Goal: Task Accomplishment & Management: Use online tool/utility

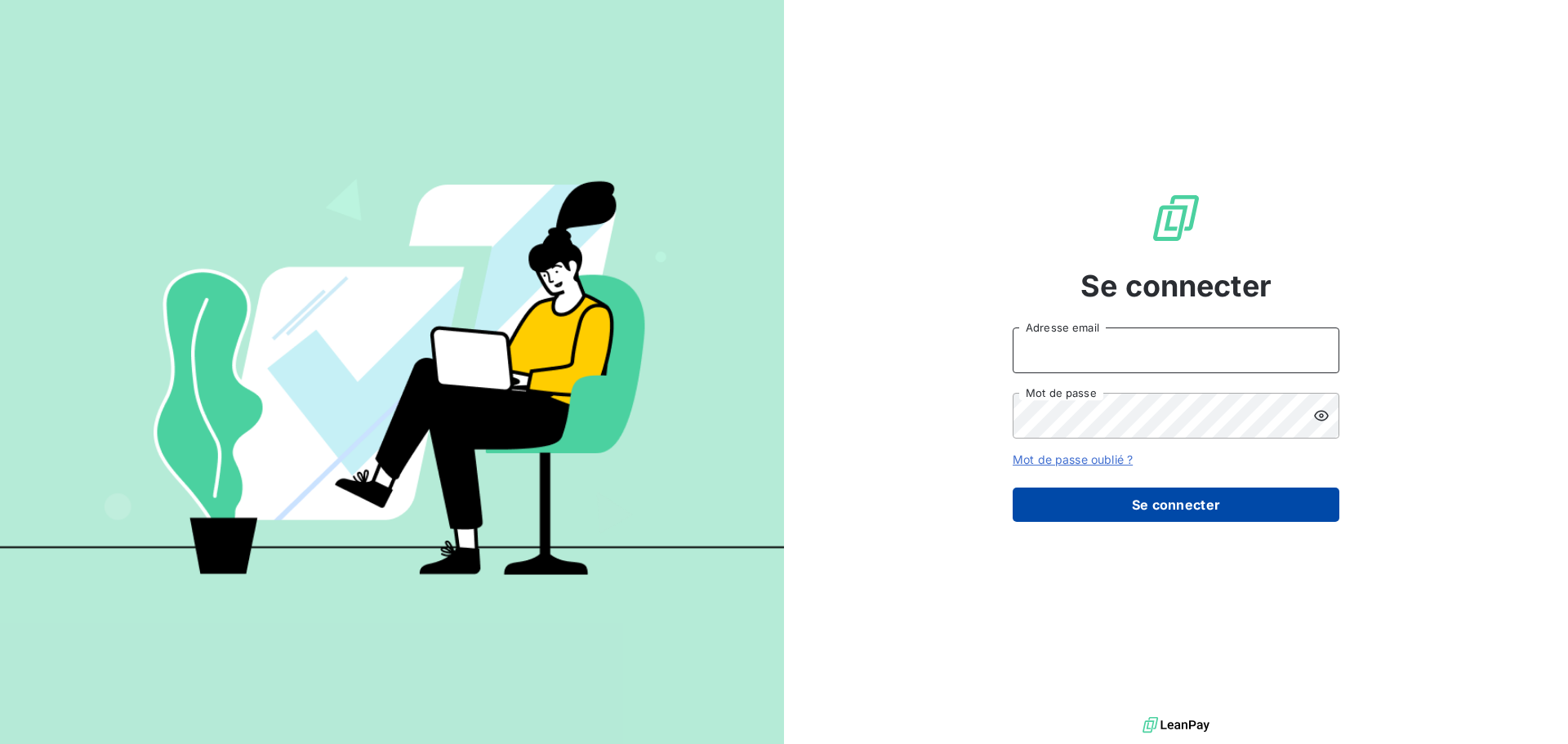
type input "[EMAIL_ADDRESS][DOMAIN_NAME]"
click at [1072, 513] on button "Se connecter" at bounding box center [1176, 504] width 327 height 35
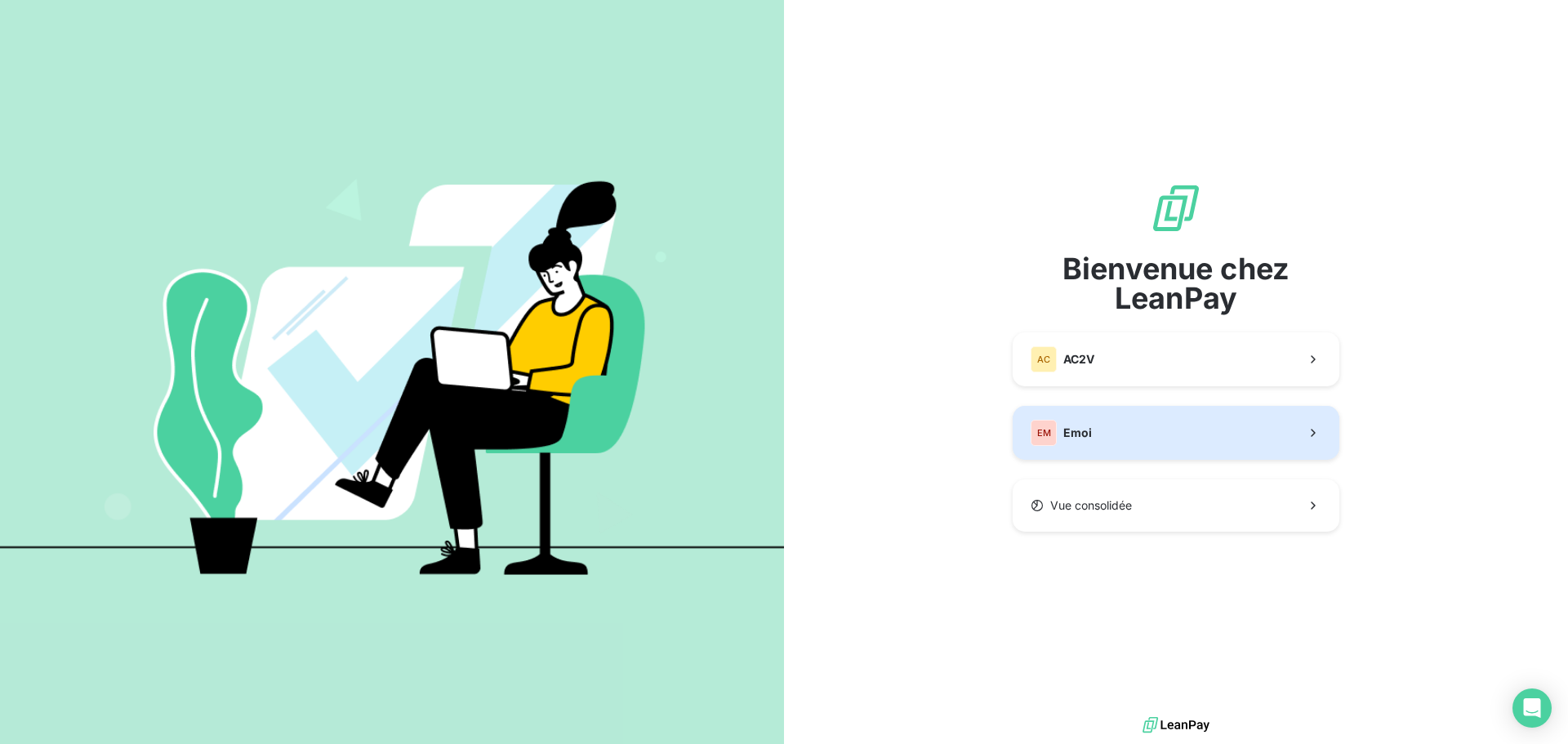
click at [1067, 407] on button "EM Emoi" at bounding box center [1176, 432] width 327 height 54
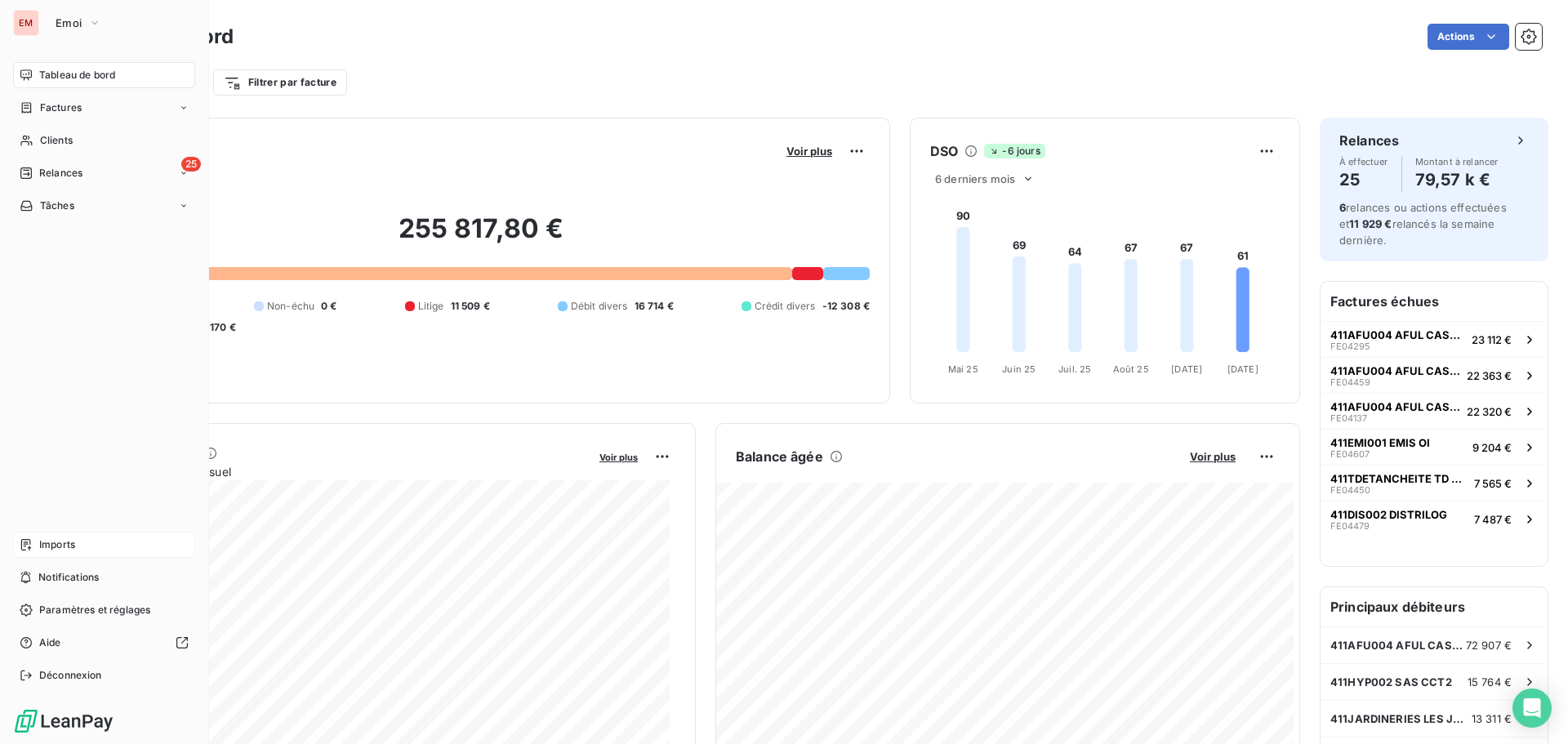
click at [55, 539] on span "Imports" at bounding box center [57, 545] width 36 height 15
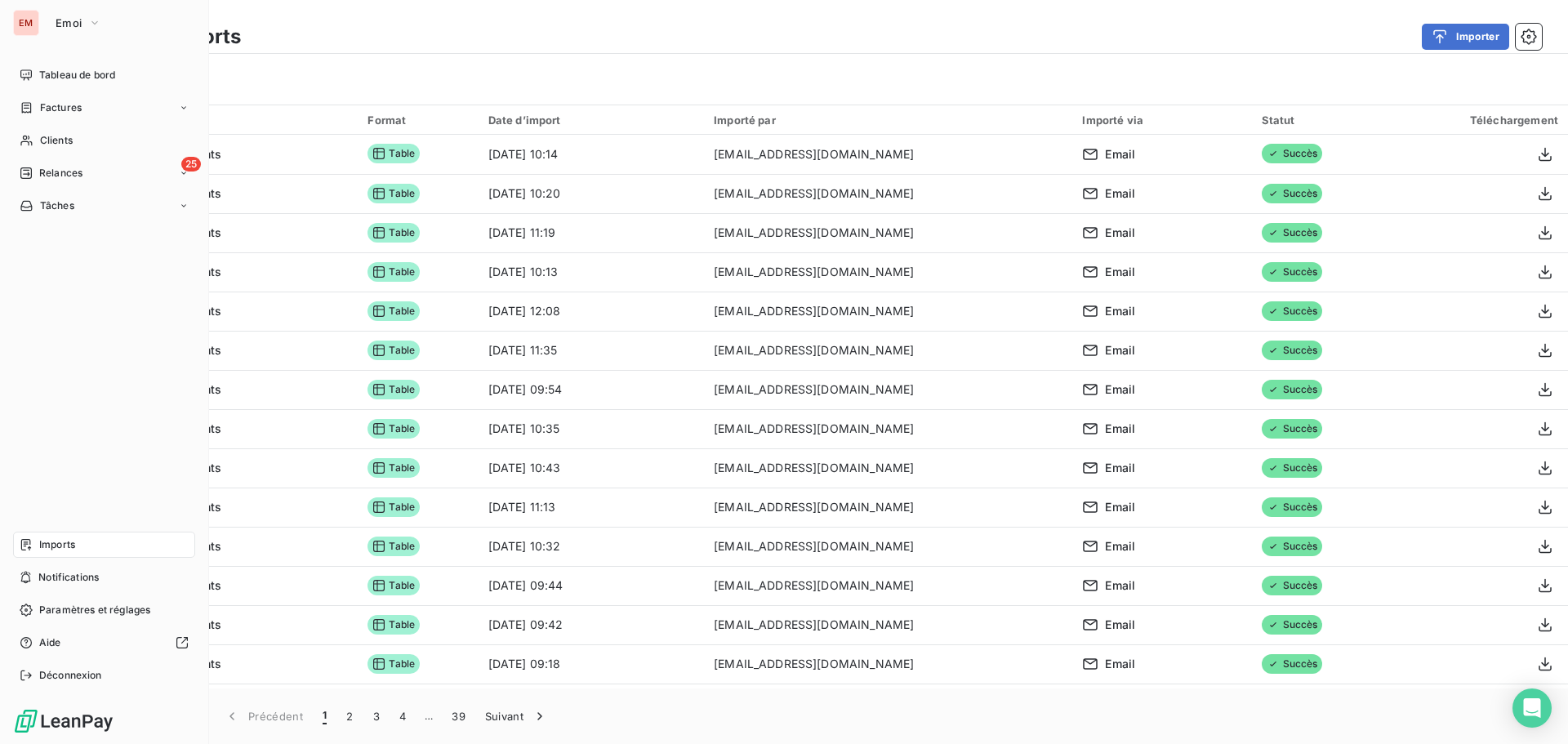
click at [45, 71] on span "Tableau de bord" at bounding box center [77, 75] width 76 height 15
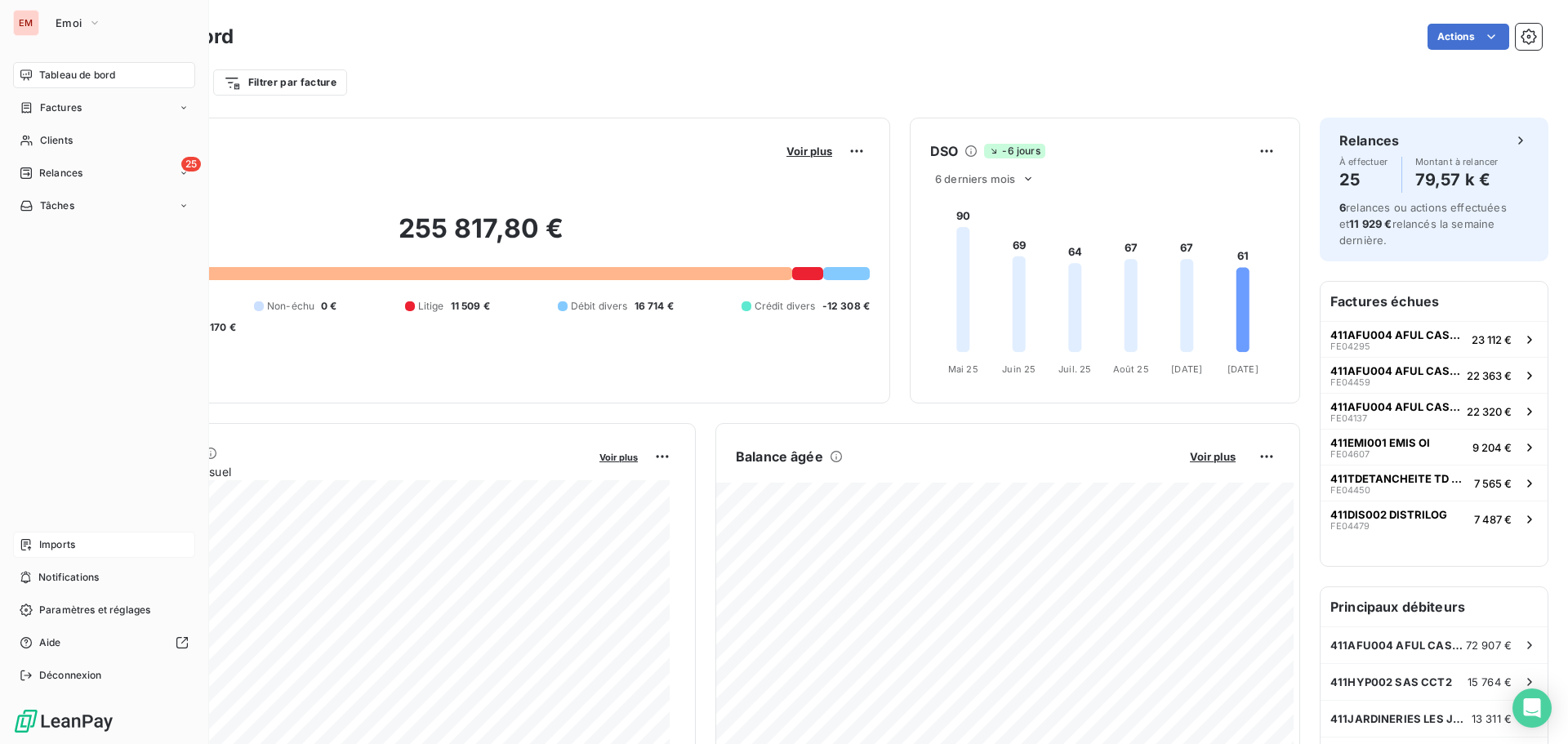
click at [45, 179] on span "Relances" at bounding box center [61, 173] width 43 height 15
click at [64, 215] on div "À effectuer" at bounding box center [113, 205] width 163 height 26
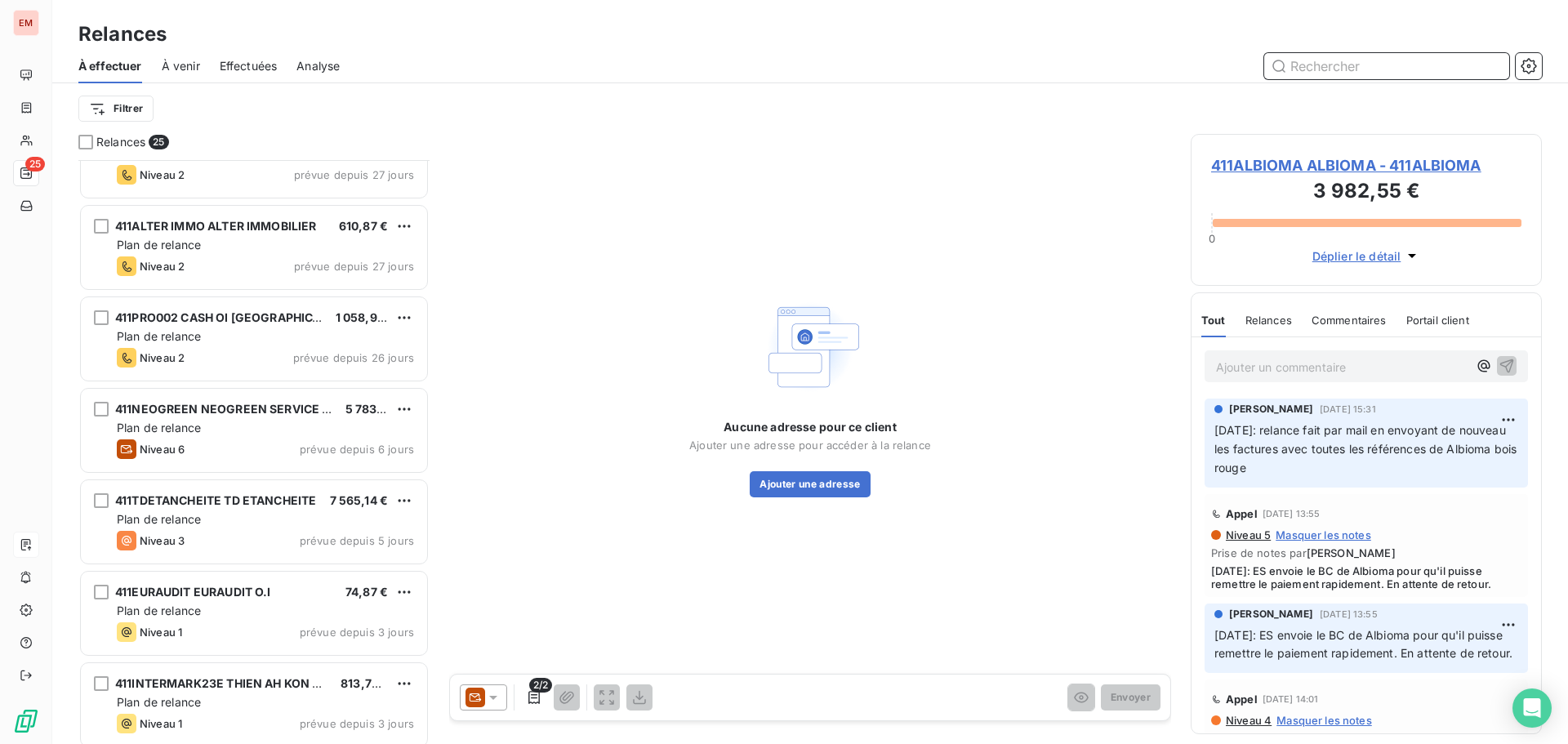
scroll to position [1704, 0]
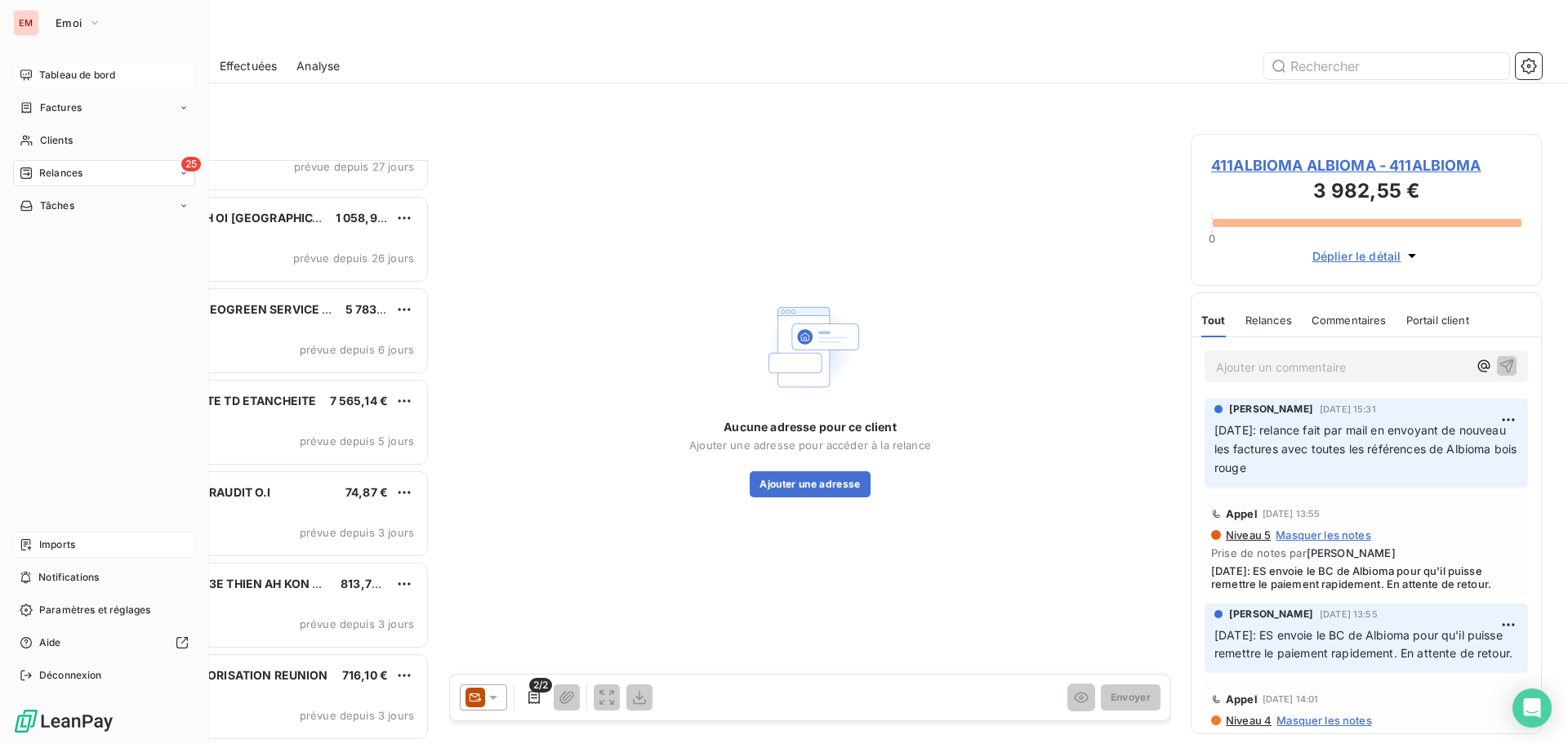
click at [26, 76] on icon at bounding box center [26, 75] width 13 height 13
